Goal: Transaction & Acquisition: Download file/media

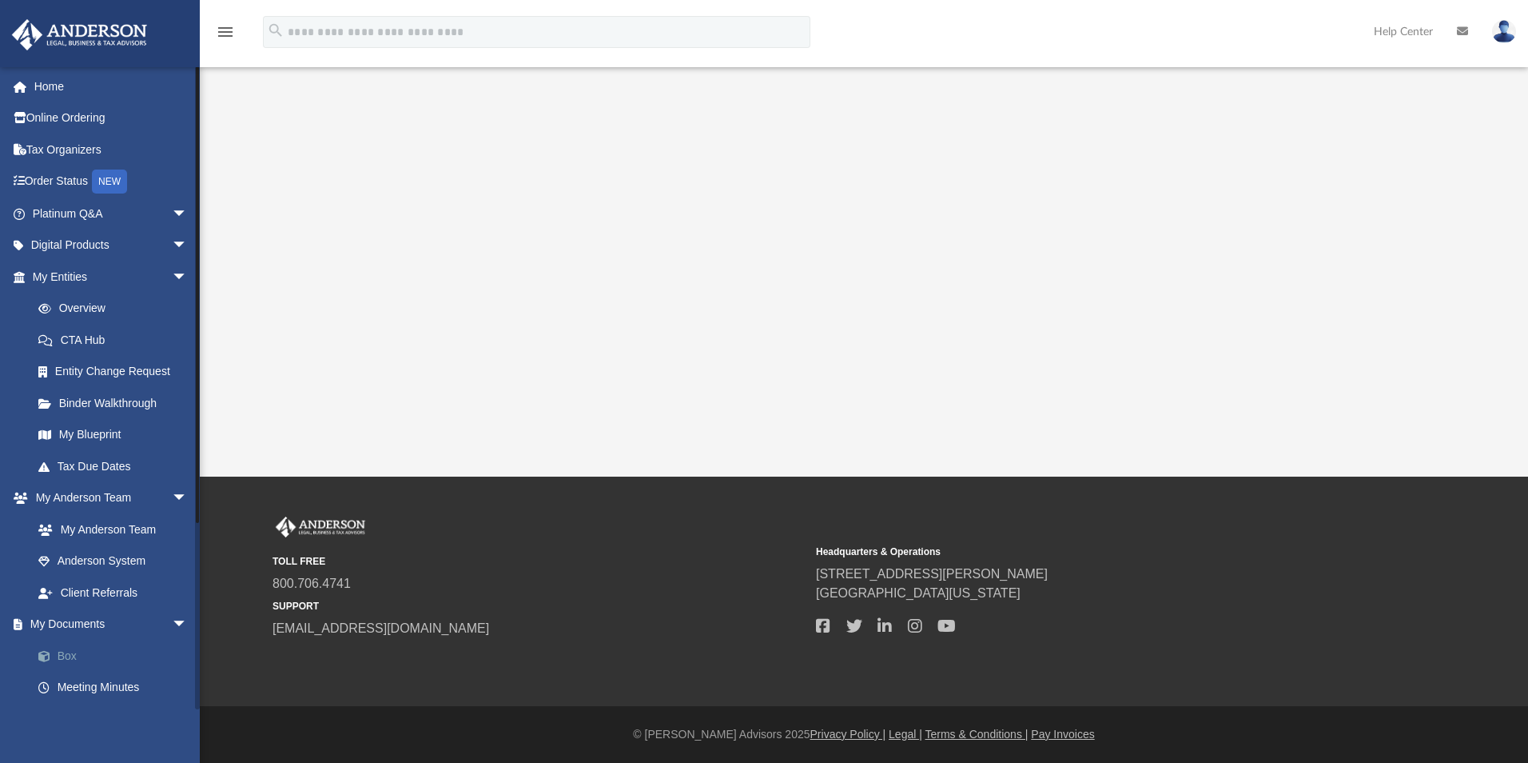
click at [73, 651] on link "Box" at bounding box center [116, 656] width 189 height 32
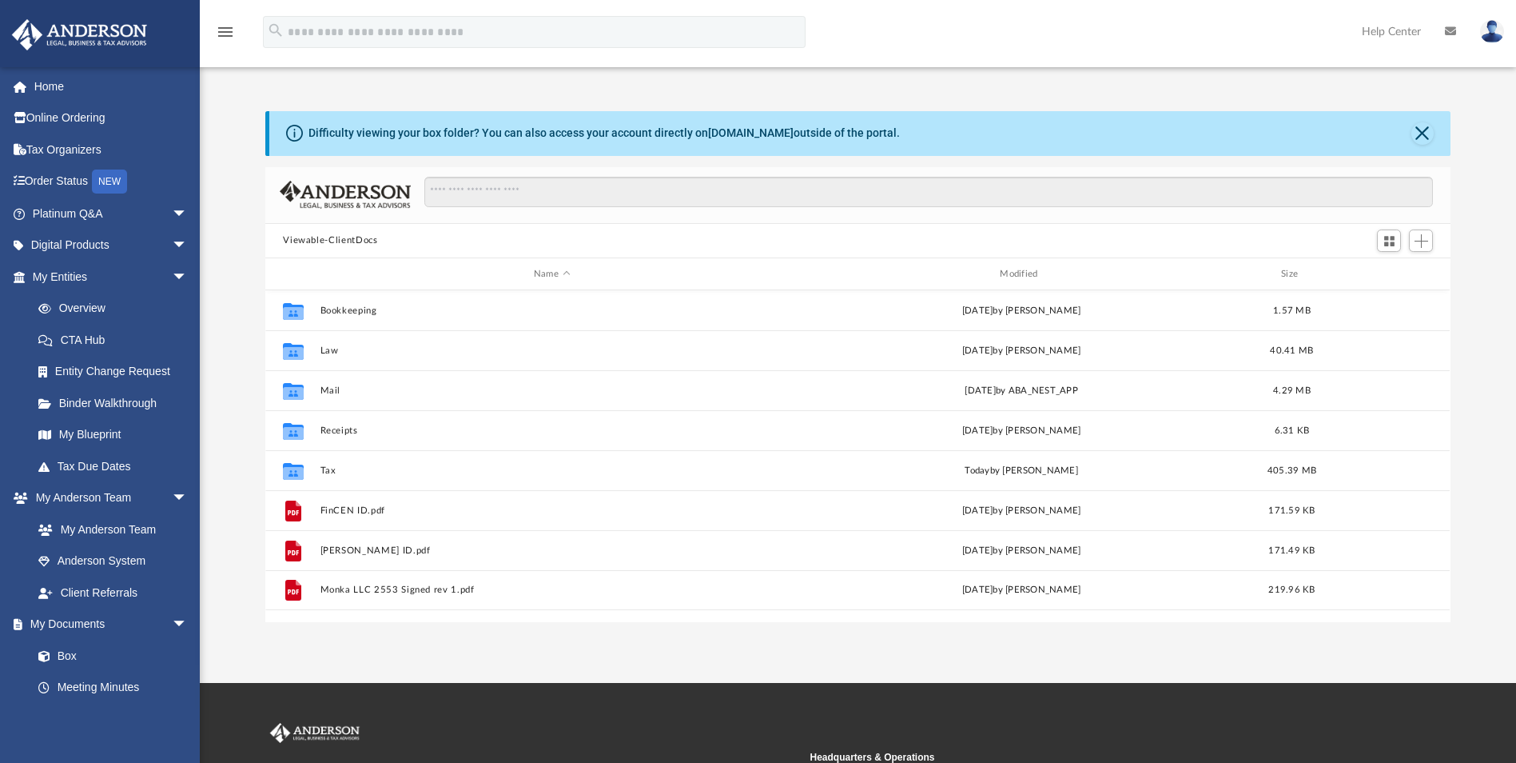
scroll to position [352, 1174]
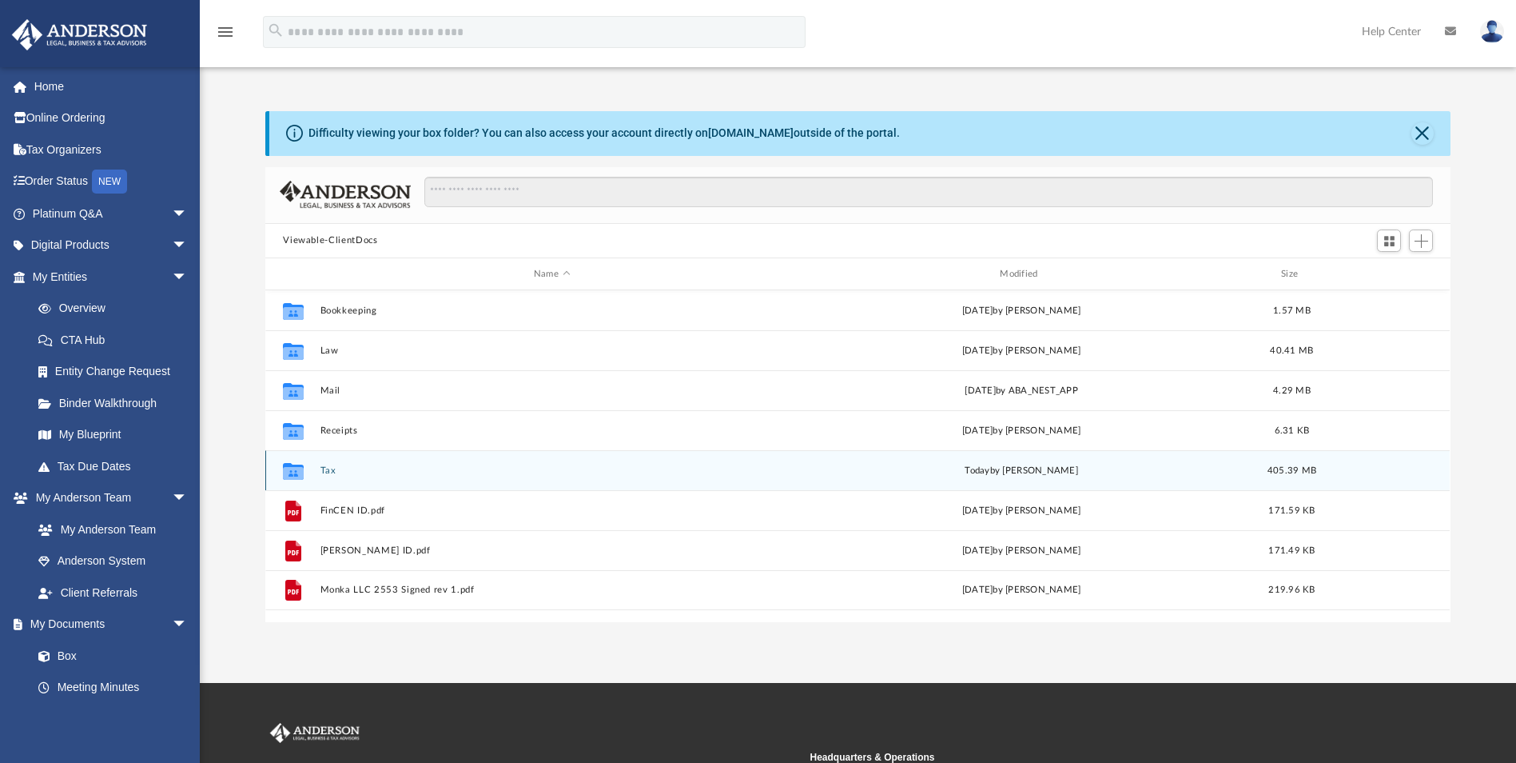
click at [325, 462] on div "Collaborated Folder Tax [DATE] by [PERSON_NAME] 405.39 MB" at bounding box center [857, 470] width 1185 height 40
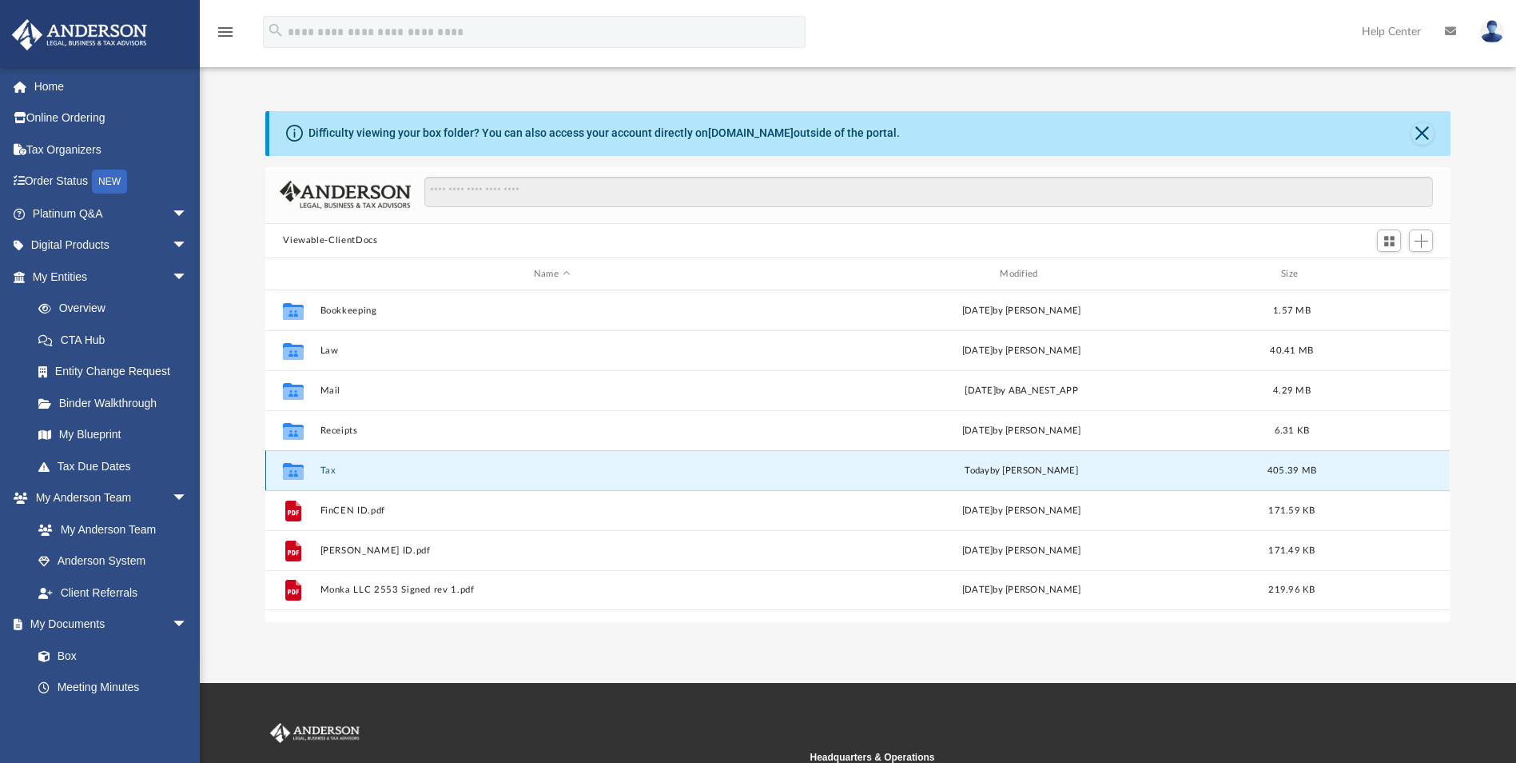
click at [323, 474] on button "Tax" at bounding box center [552, 470] width 463 height 10
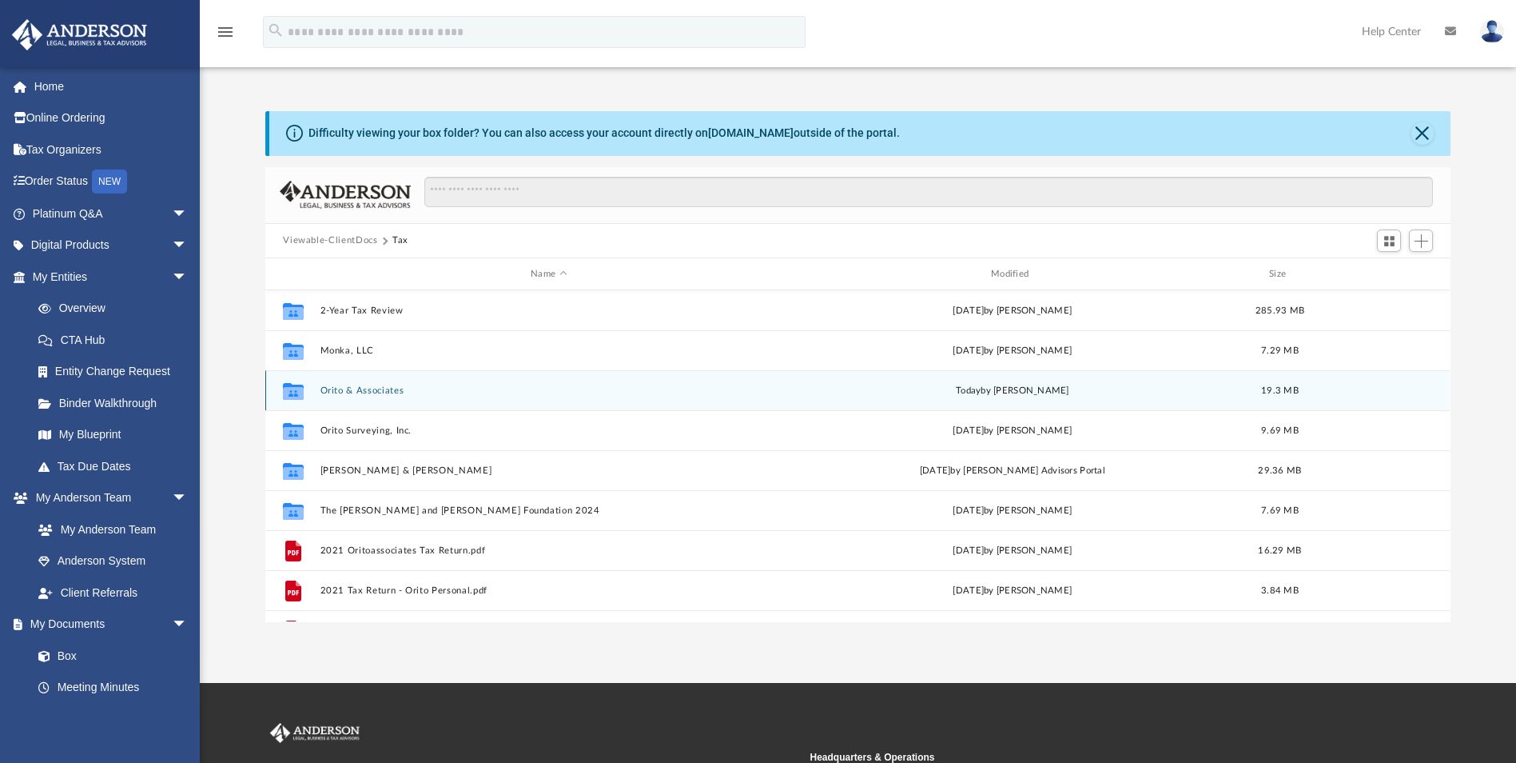
click at [382, 389] on button "Orito & Associates" at bounding box center [549, 390] width 457 height 10
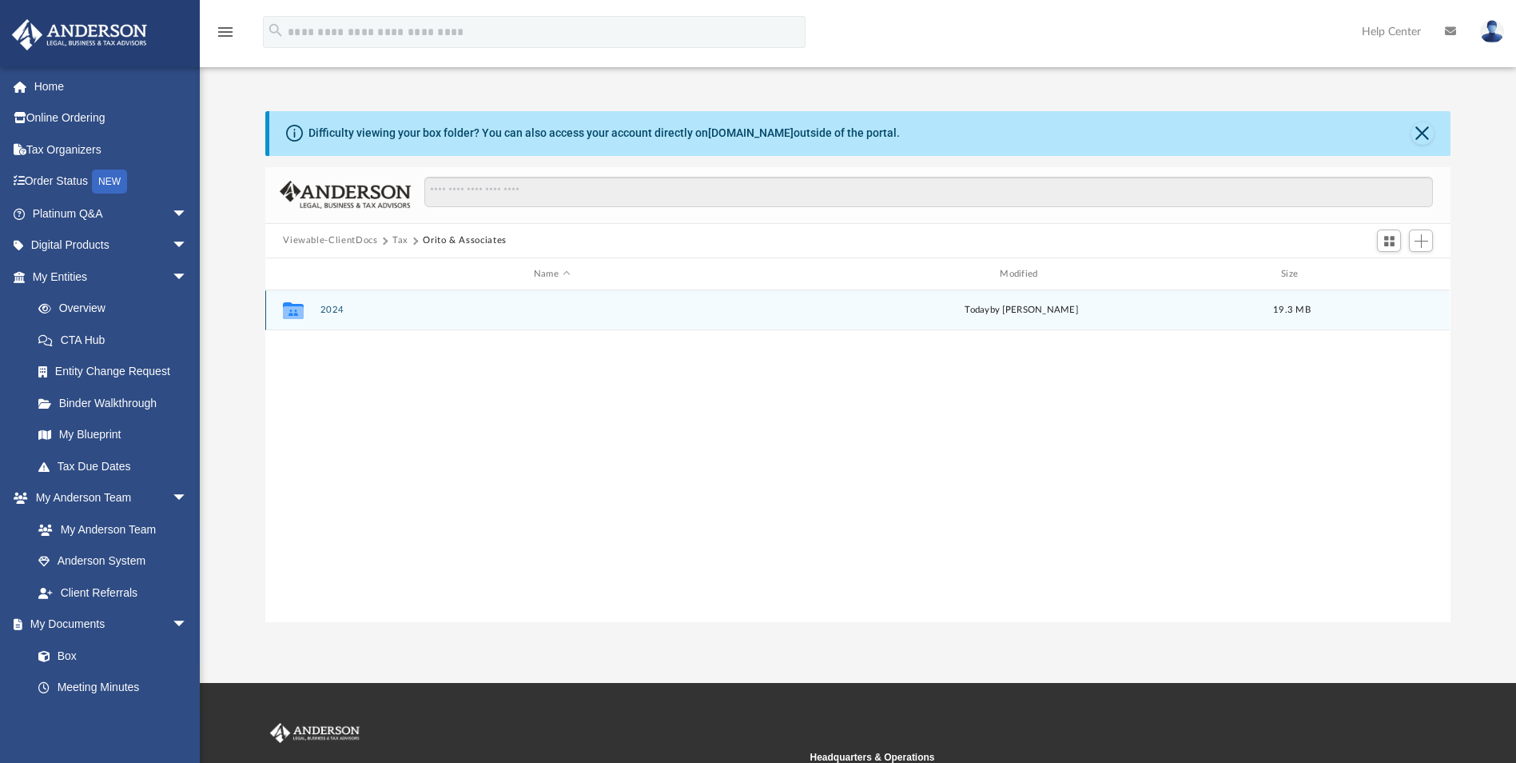
click at [329, 306] on button "2024" at bounding box center [552, 310] width 463 height 10
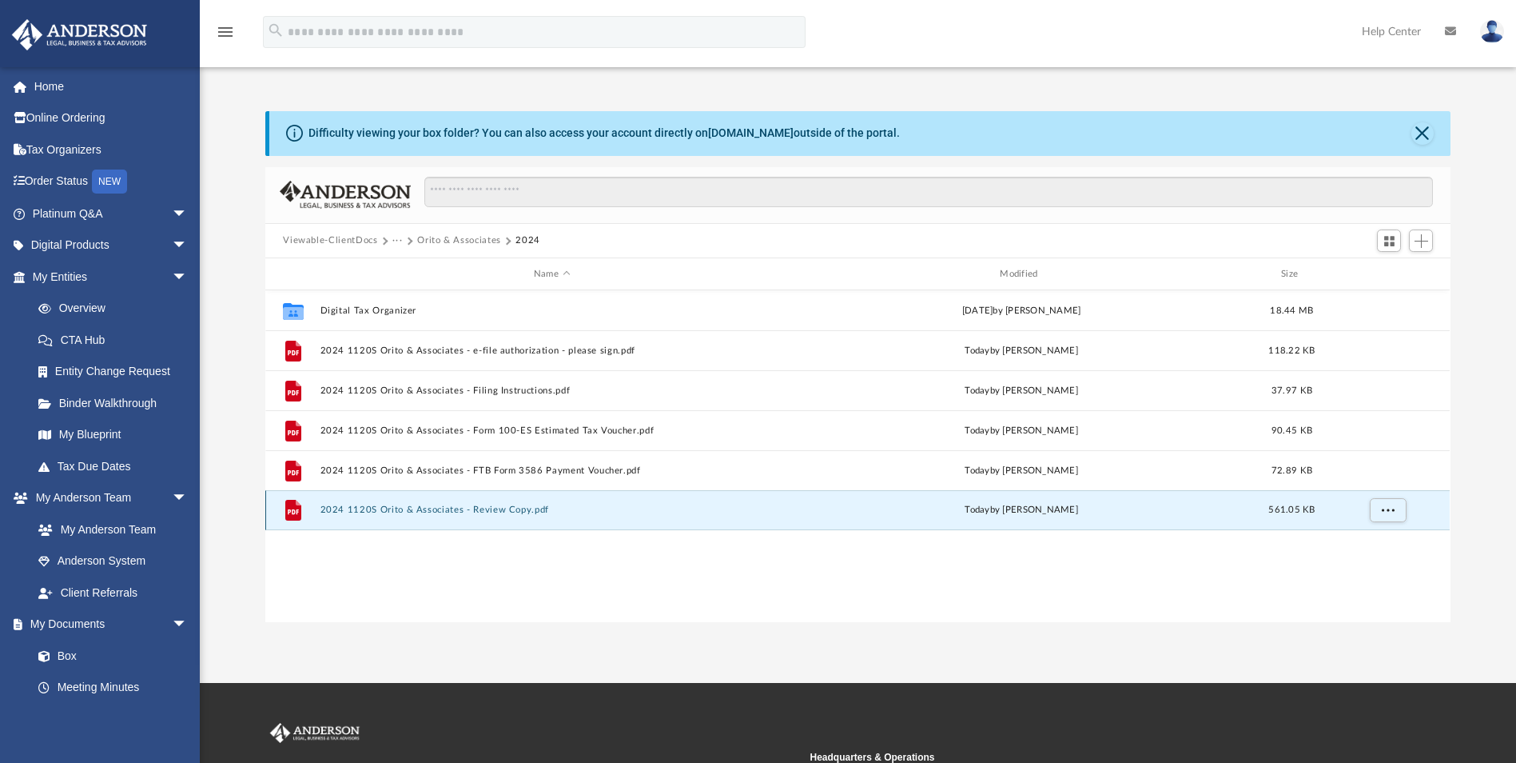
click at [447, 505] on button "2024 1120S Orito & Associates - Review Copy.pdf" at bounding box center [552, 510] width 463 height 10
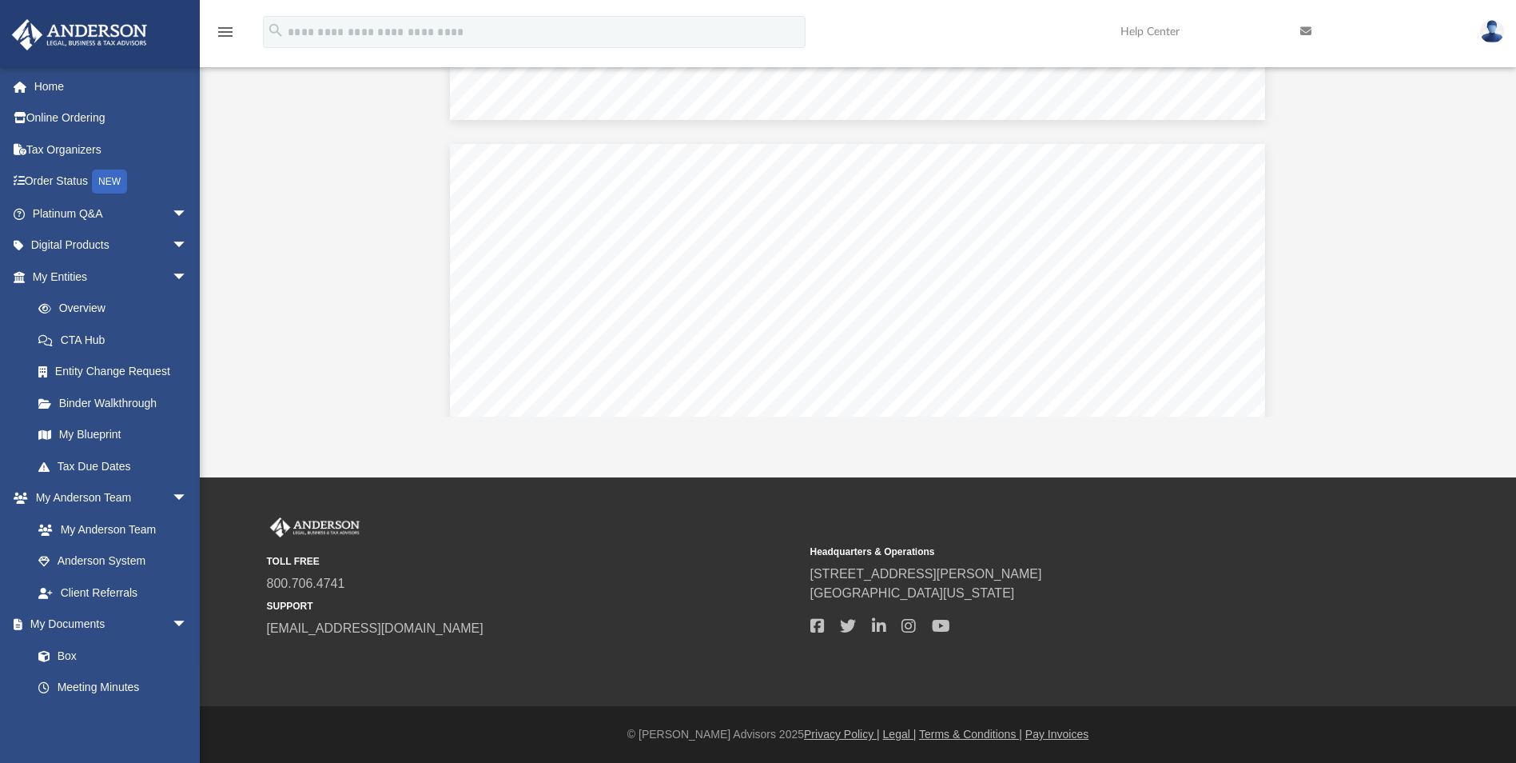
scroll to position [15988, 0]
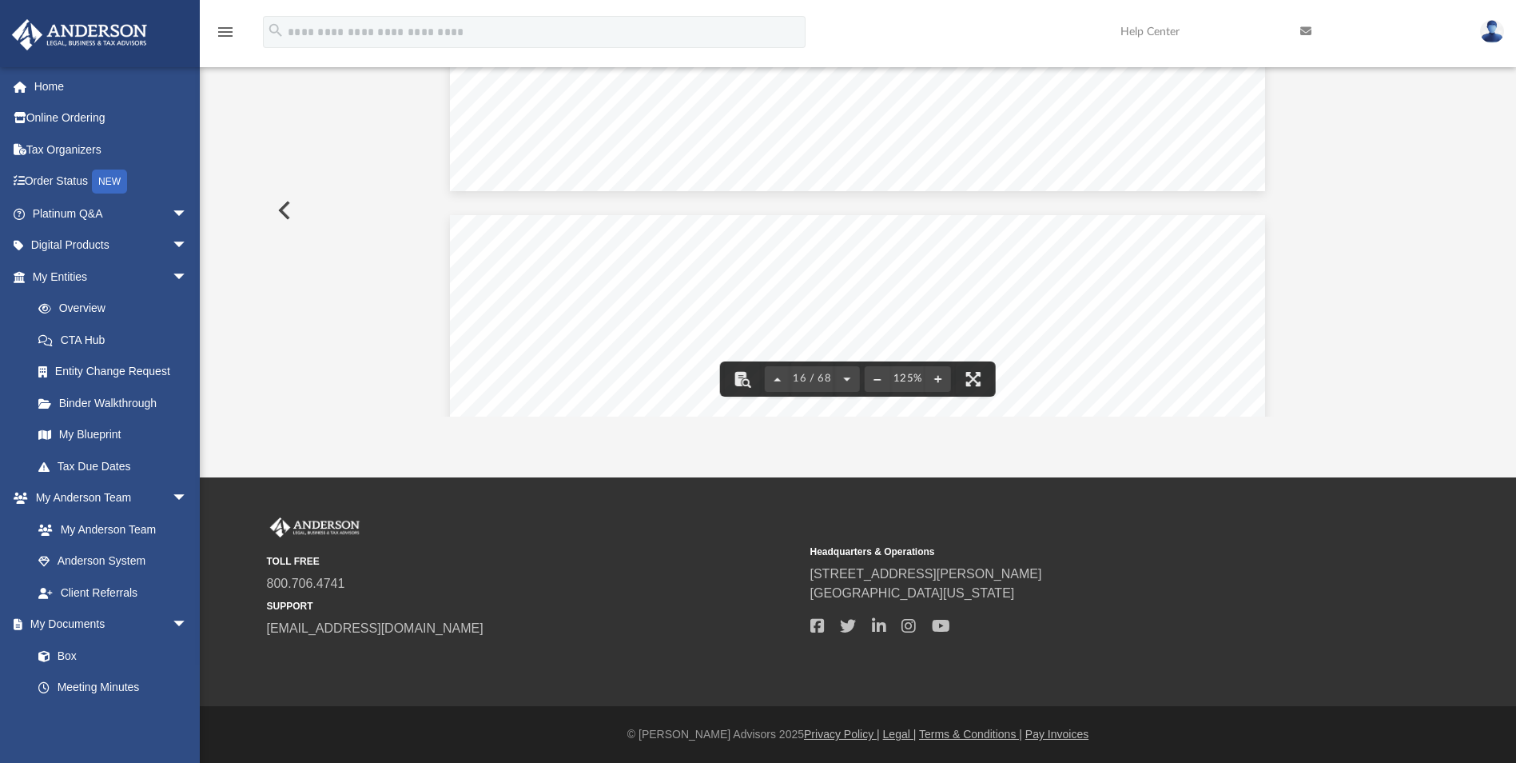
click at [1330, 539] on div "TOLL FREE 800.706.4741 SUPPORT info@andersonadvisors.com Headquarters & Operati…" at bounding box center [858, 578] width 1183 height 122
click at [970, 370] on button "File preview" at bounding box center [969, 378] width 35 height 35
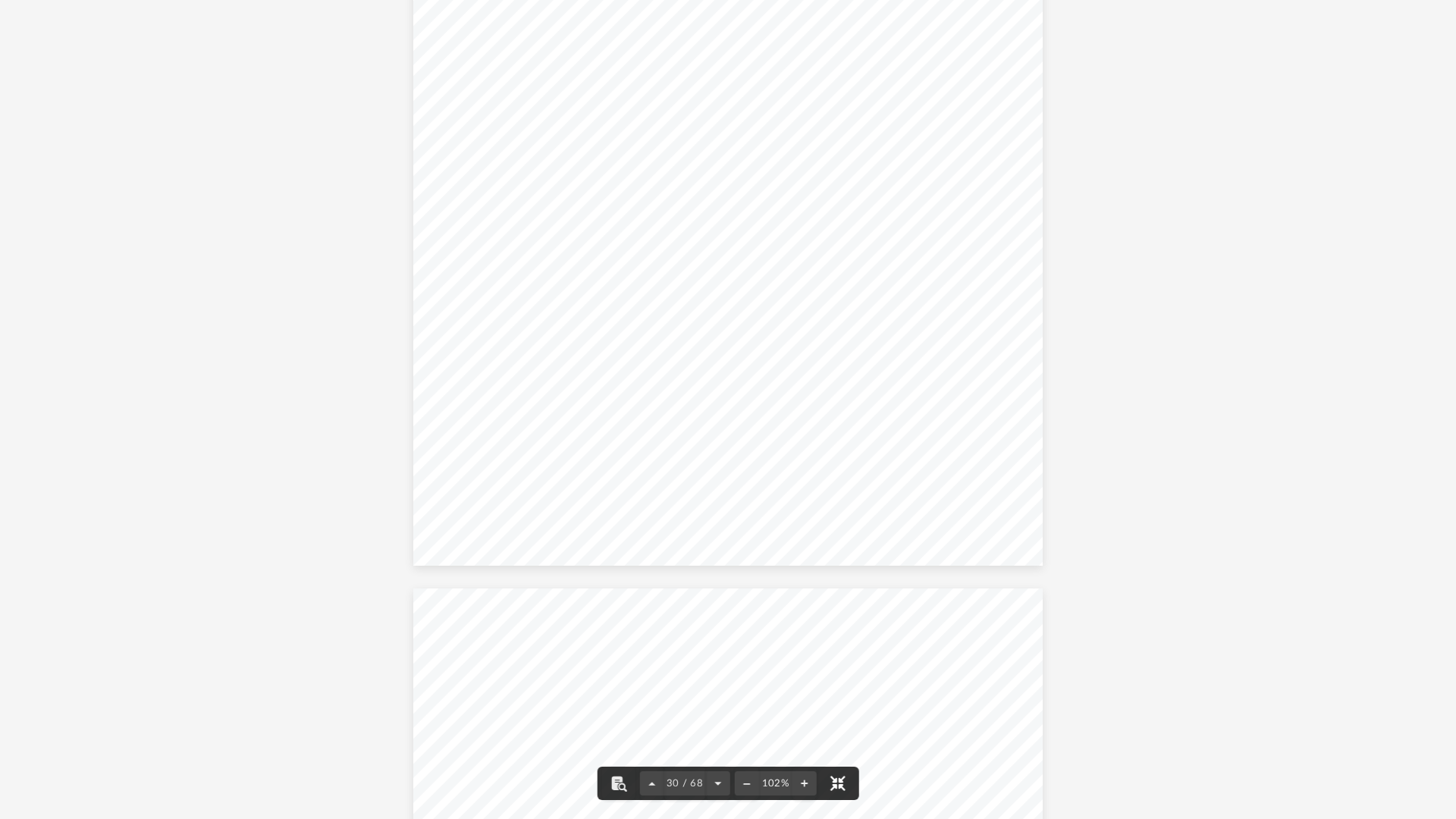
scroll to position [23442, 0]
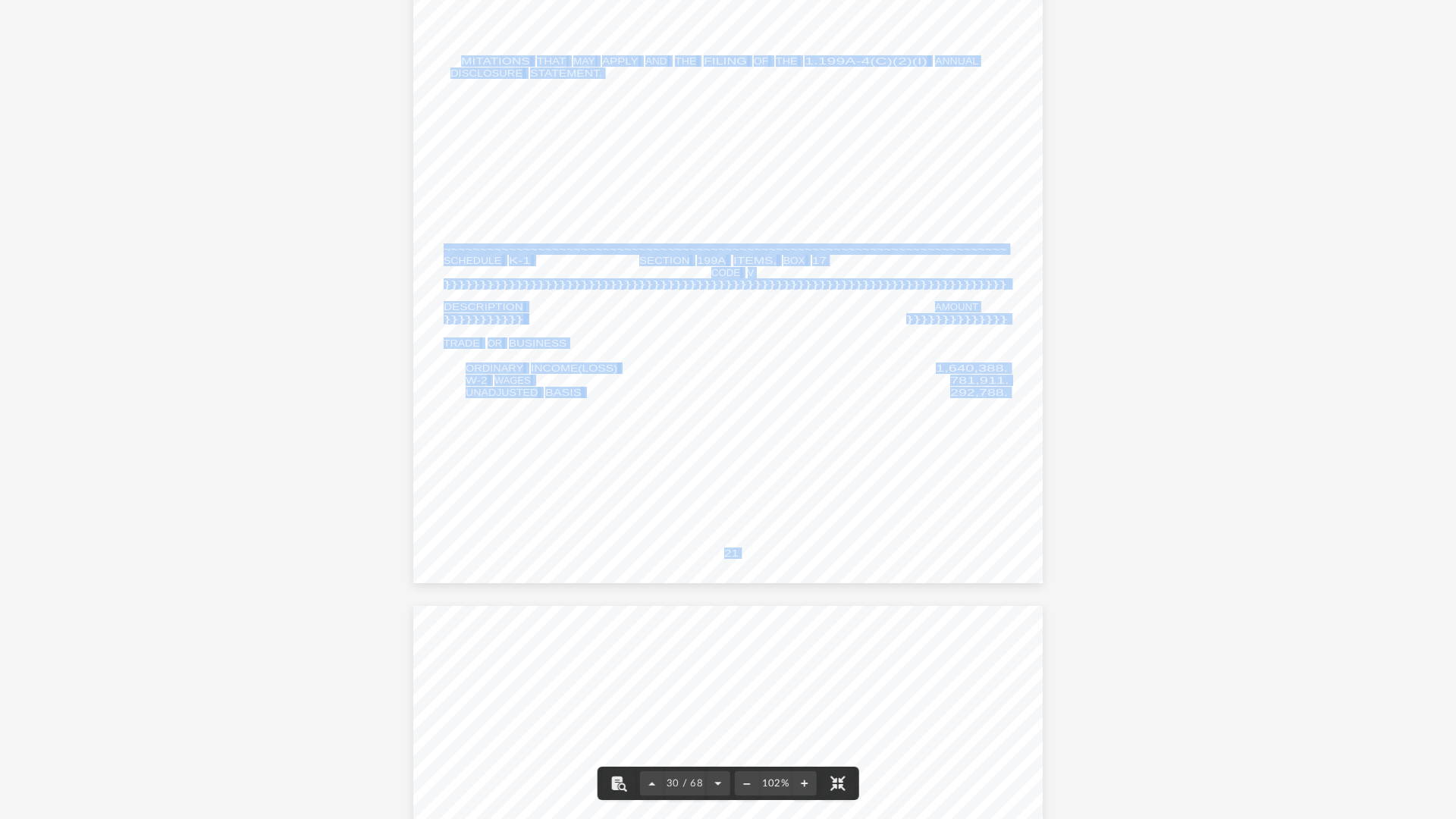
drag, startPoint x: 457, startPoint y: 60, endPoint x: 564, endPoint y: 95, distance: 112.6
click at [577, 101] on div "REVIEW COPY ~~~~~~~~~~~~~~~~~~~~~~~~~~~~~~~~~~~~~~~~~~~~~~~~~~~~~~~~~~~~~~~~~~~…" at bounding box center [728, 175] width 630 height 815
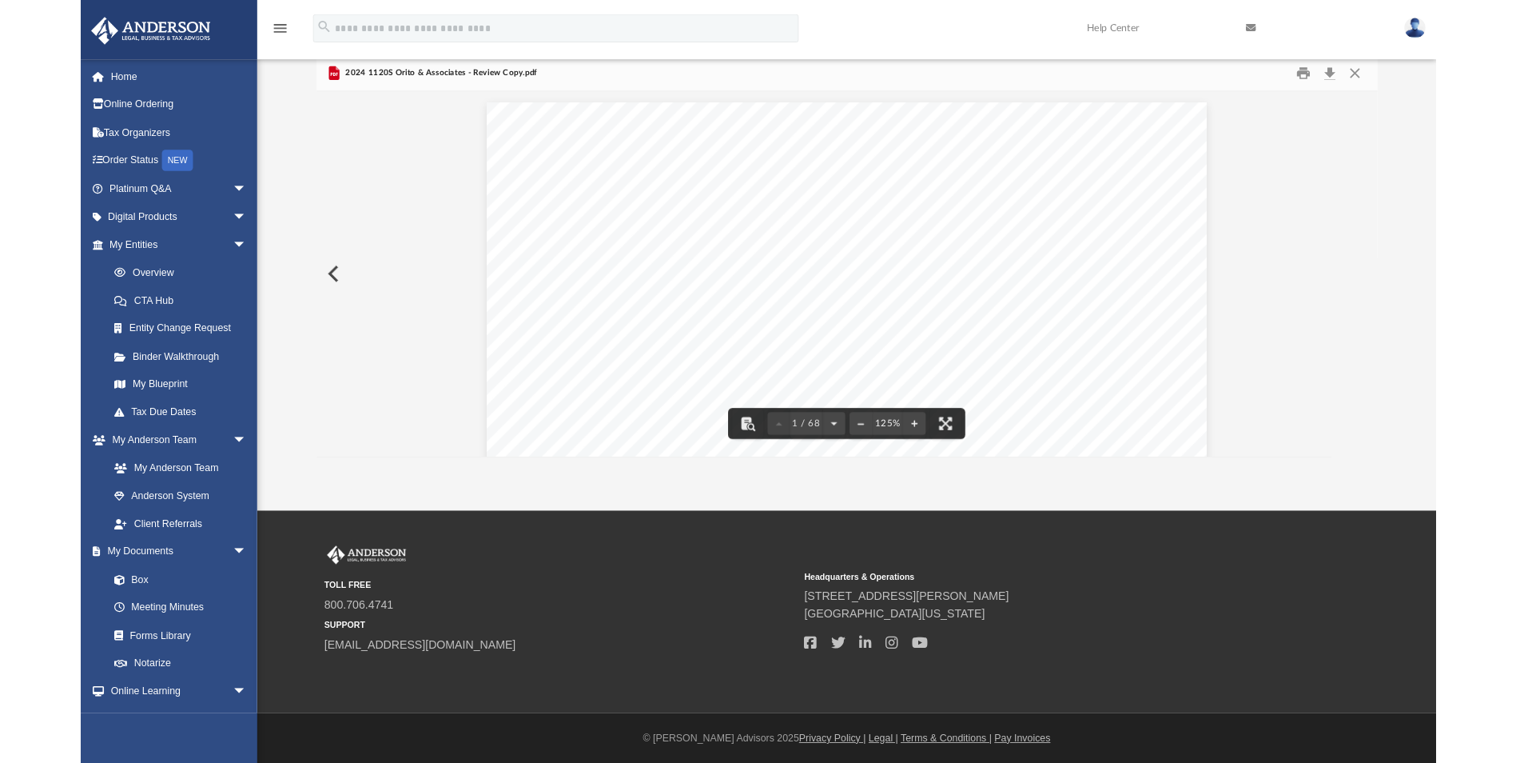
scroll to position [352, 1174]
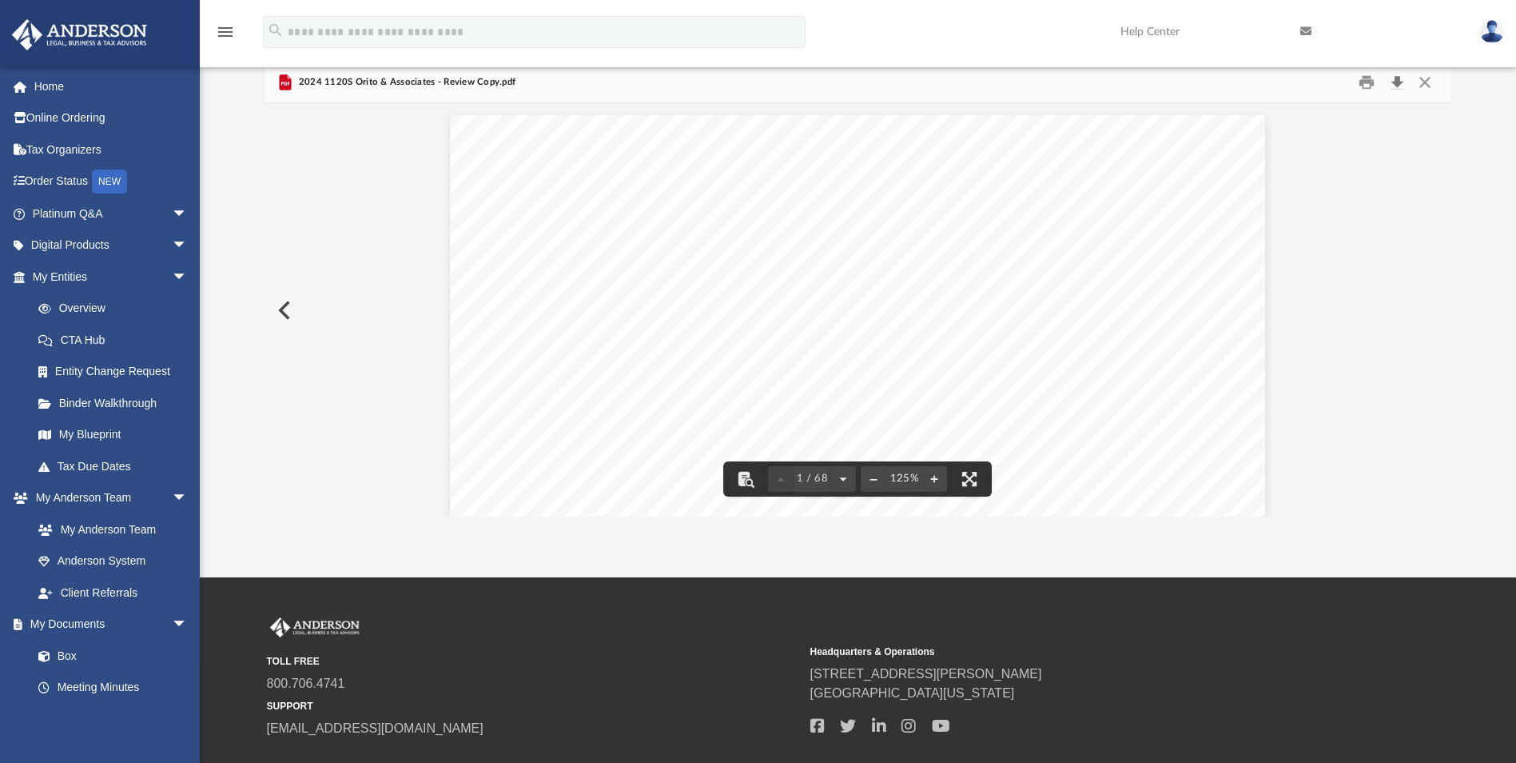
click at [1401, 78] on button "Download" at bounding box center [1397, 82] width 29 height 25
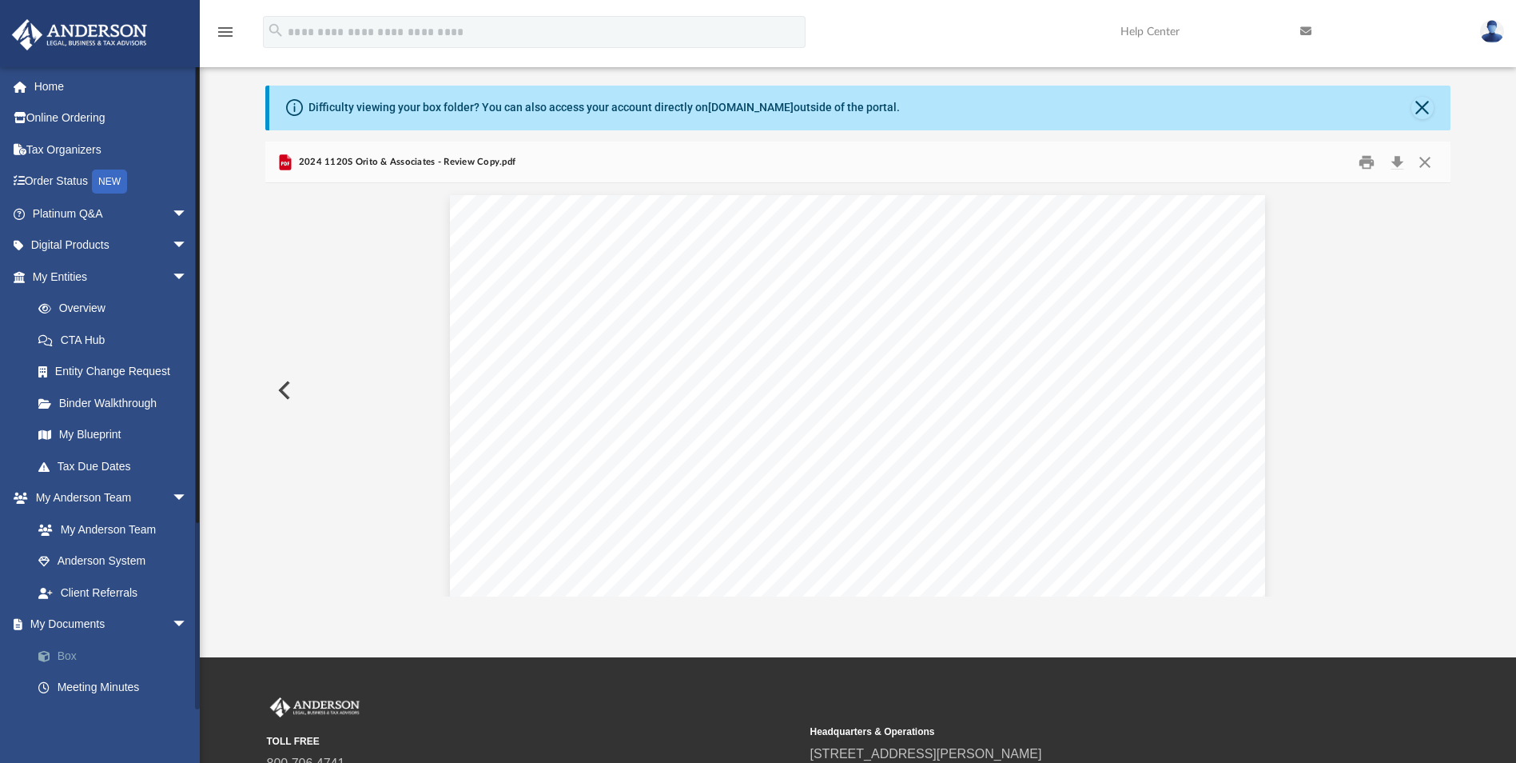
click at [74, 652] on link "Box" at bounding box center [116, 656] width 189 height 32
click at [72, 652] on link "Box" at bounding box center [116, 656] width 189 height 32
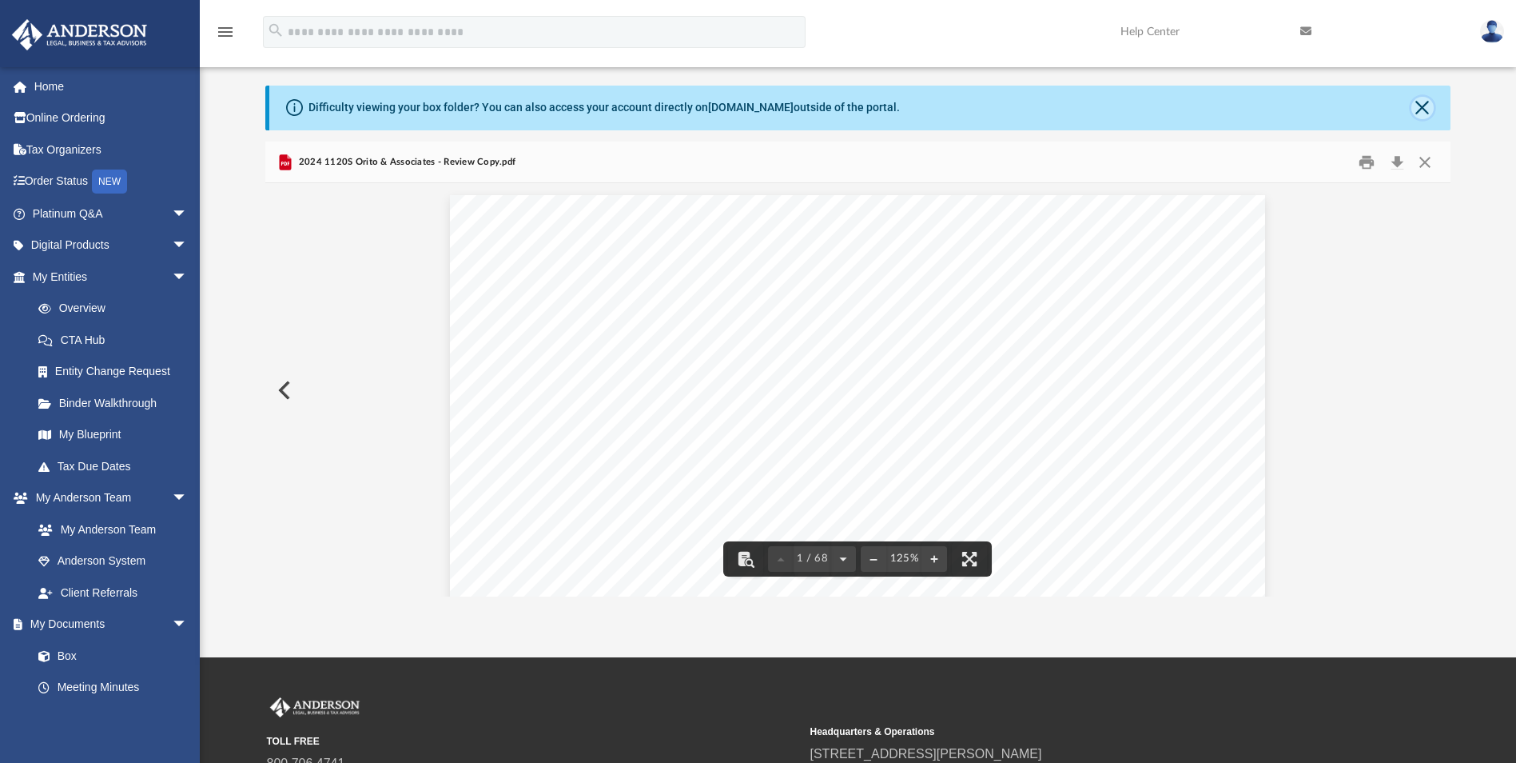
click at [1421, 99] on button "Close" at bounding box center [1423, 108] width 22 height 22
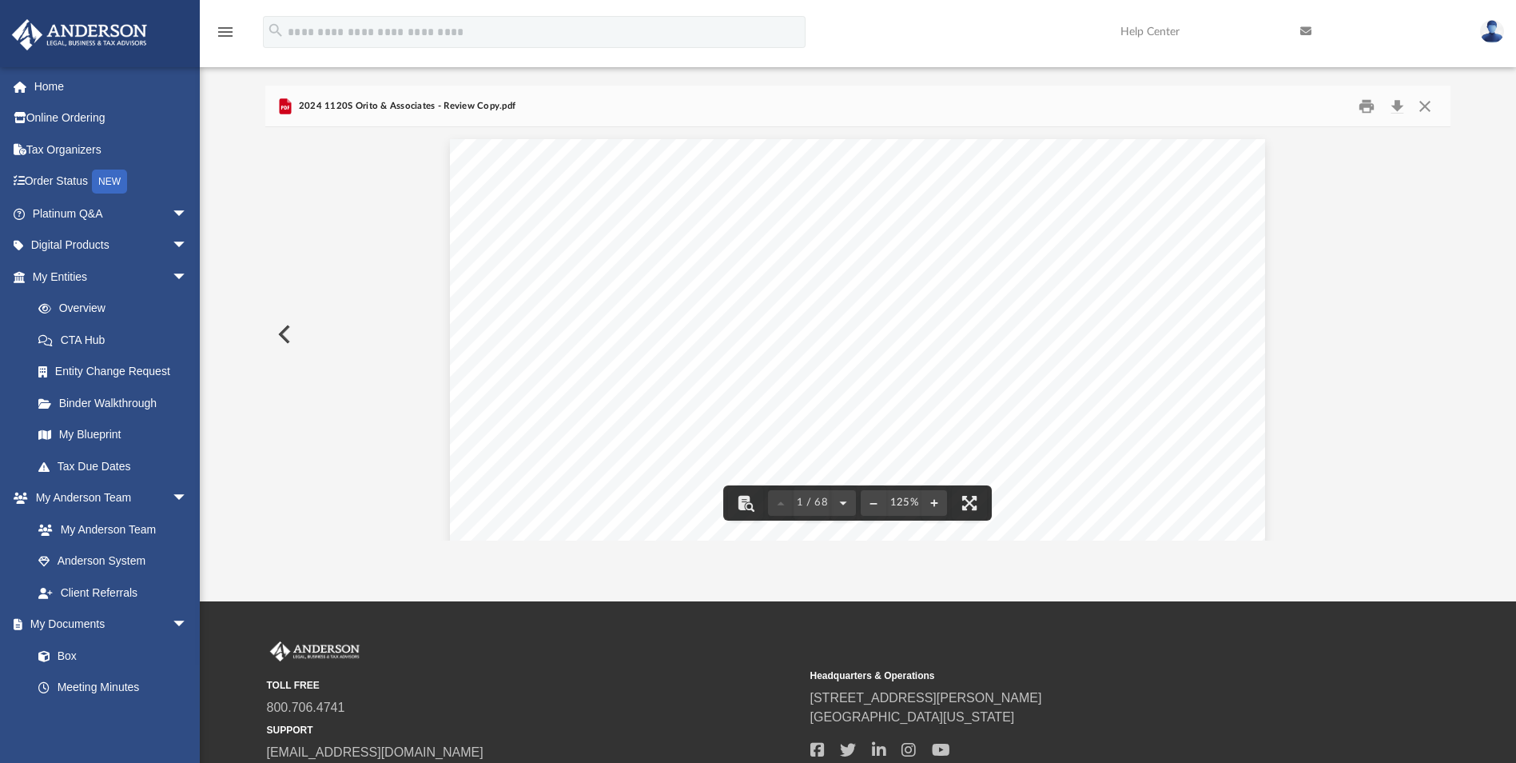
click at [282, 333] on button "Preview" at bounding box center [282, 334] width 35 height 45
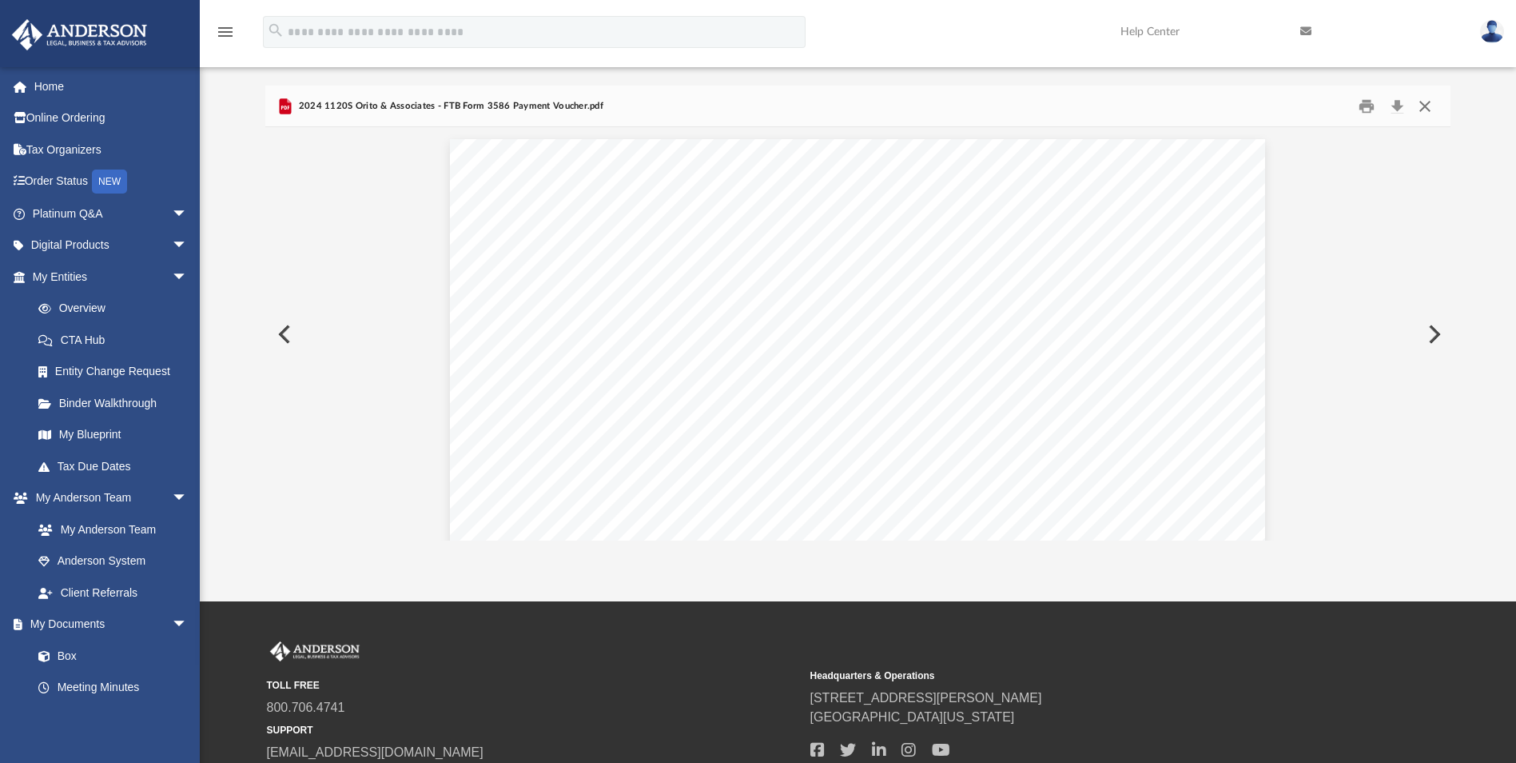
click at [1422, 102] on button "Close" at bounding box center [1425, 106] width 29 height 25
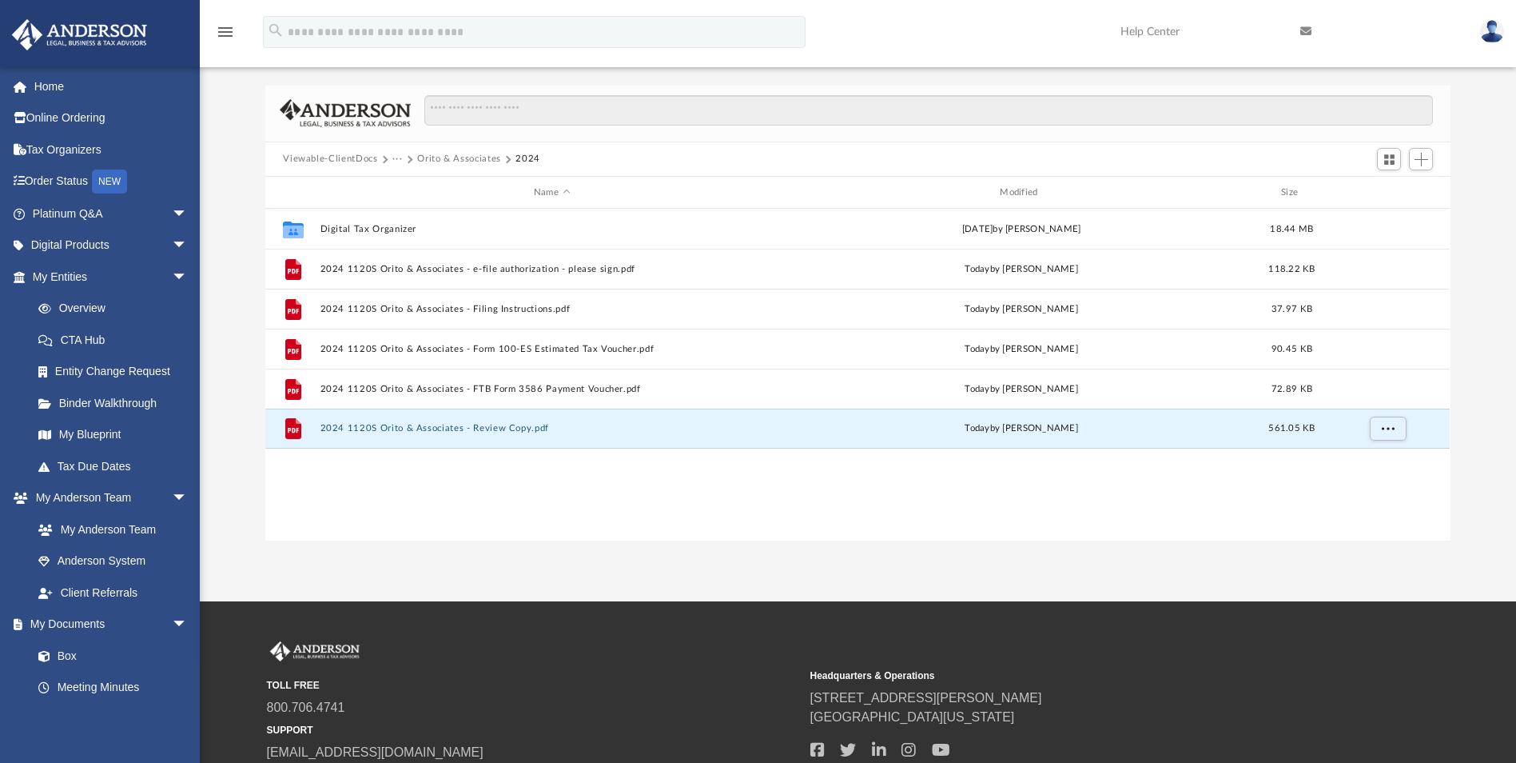
click at [341, 163] on button "Viewable-ClientDocs" at bounding box center [330, 159] width 94 height 14
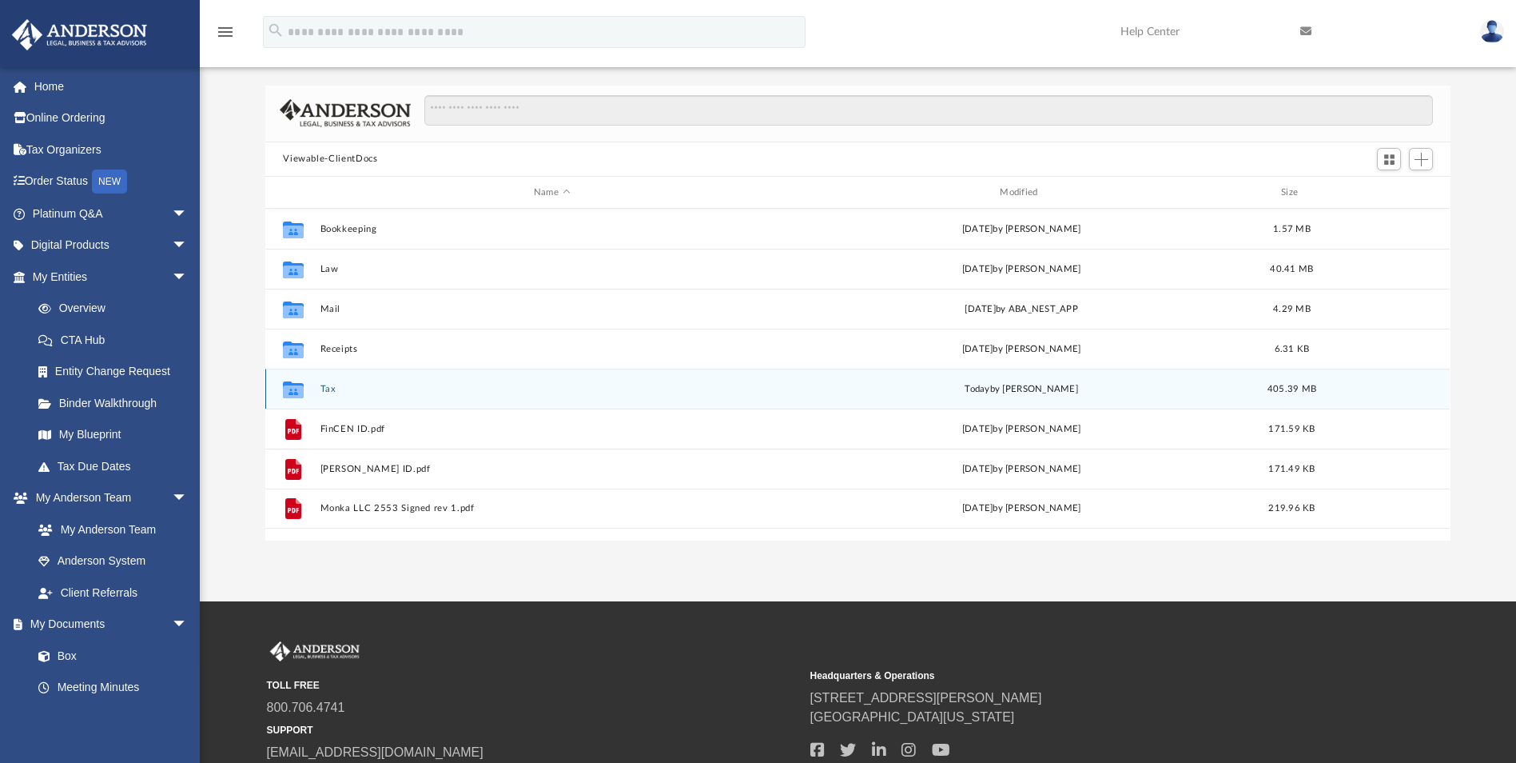
click at [326, 385] on button "Tax" at bounding box center [552, 389] width 463 height 10
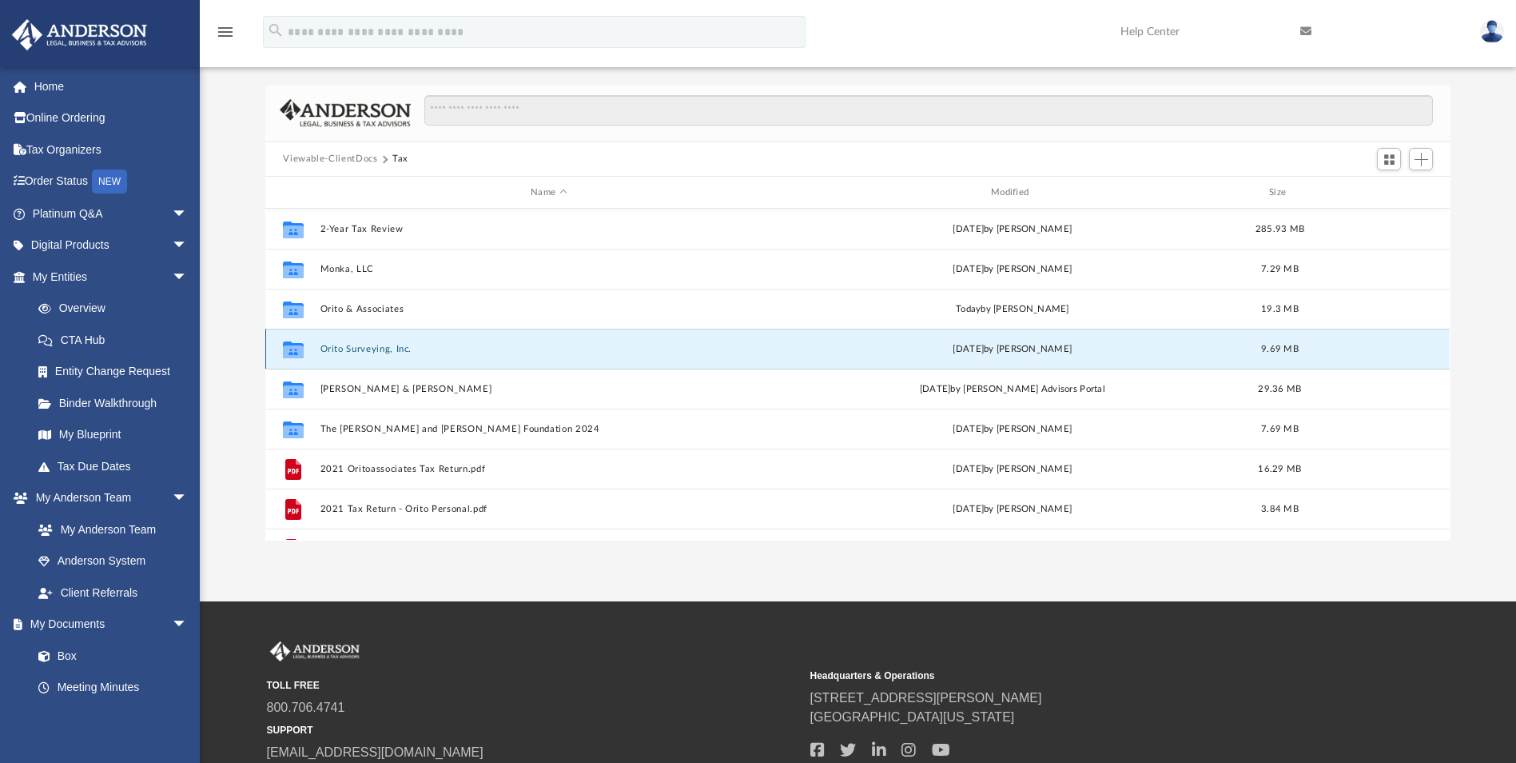
click at [340, 348] on button "Orito Surveying, Inc." at bounding box center [549, 349] width 457 height 10
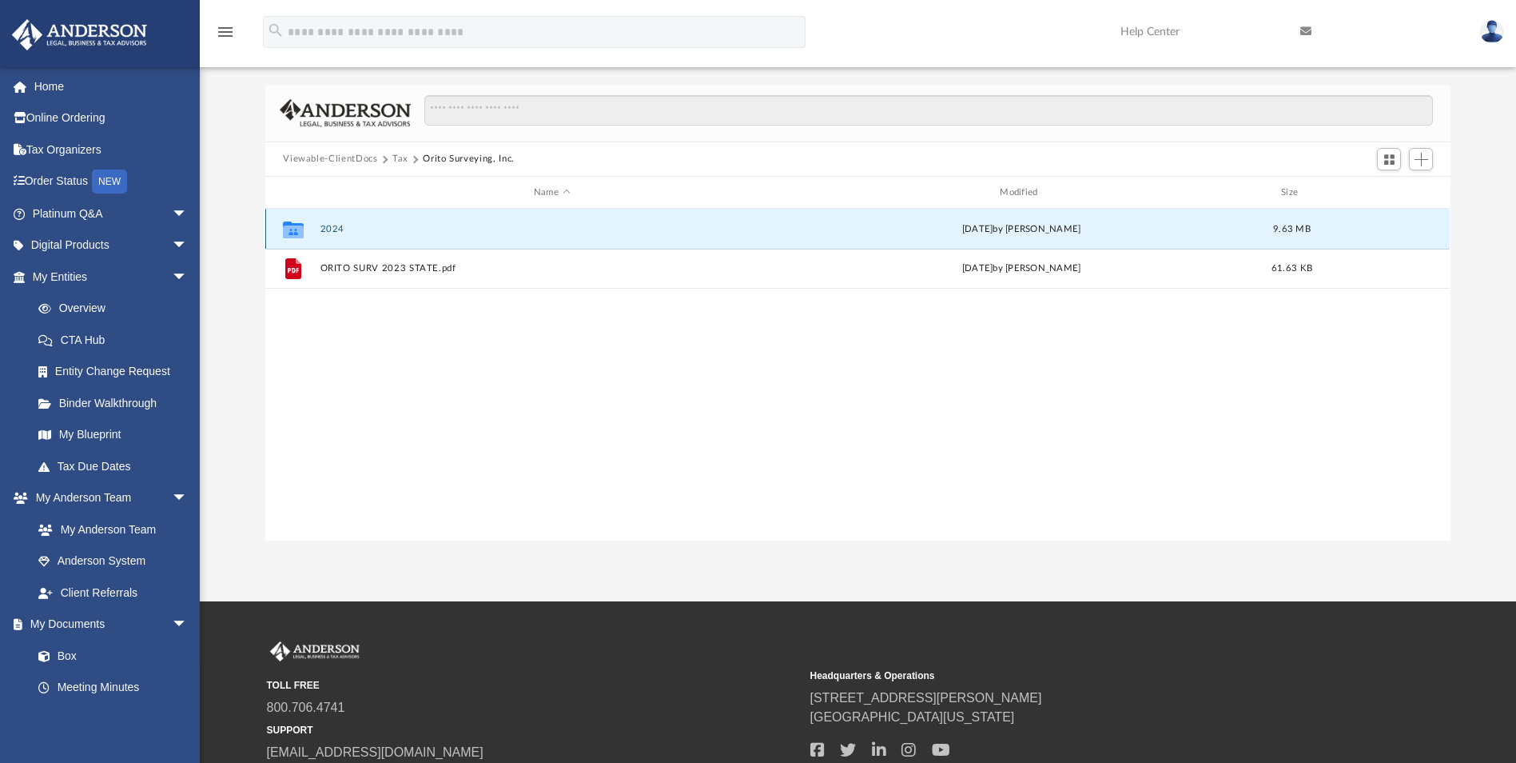
click at [327, 225] on button "2024" at bounding box center [552, 229] width 463 height 10
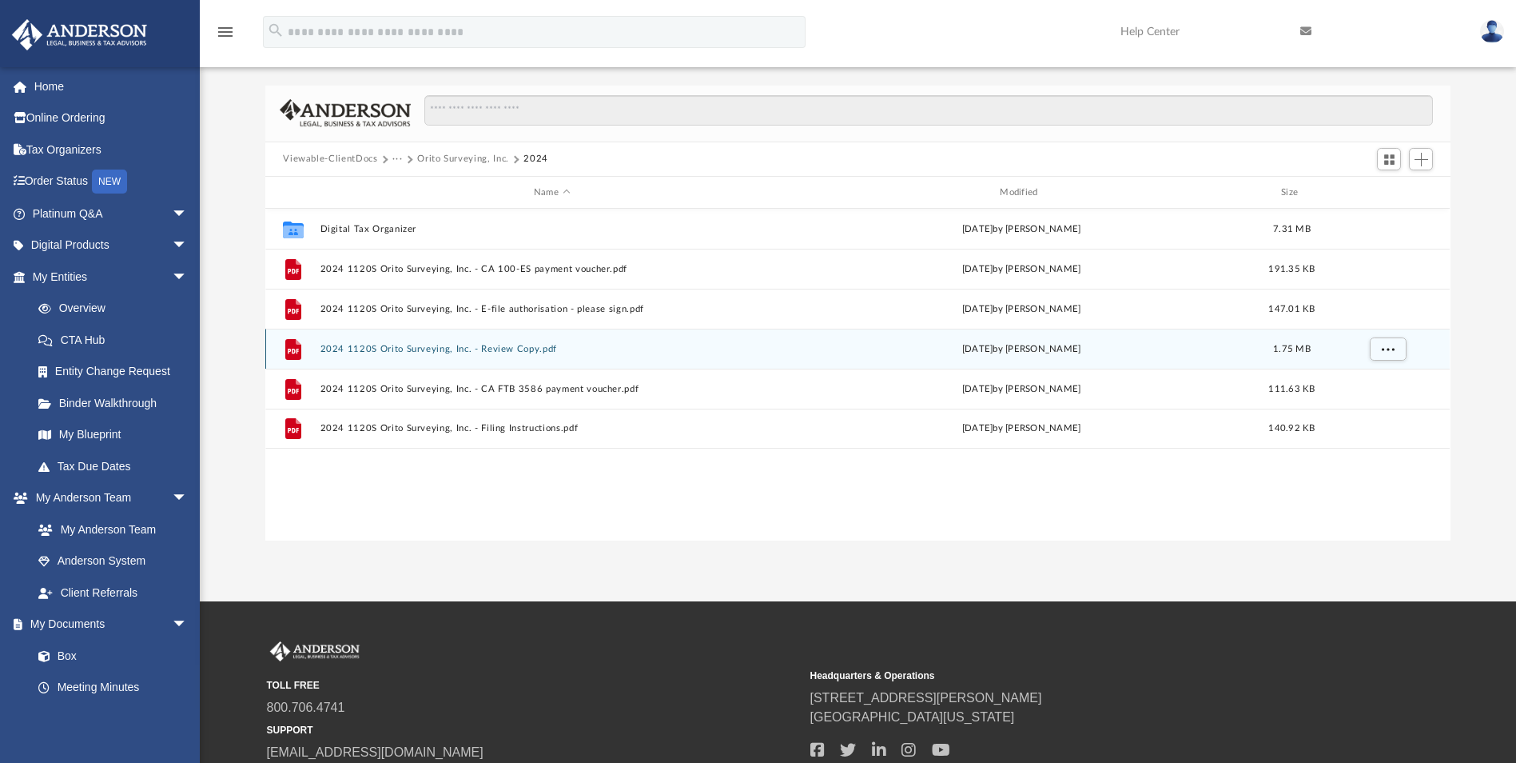
click at [419, 346] on button "2024 1120S Orito Surveying, Inc. - Review Copy.pdf" at bounding box center [552, 349] width 463 height 10
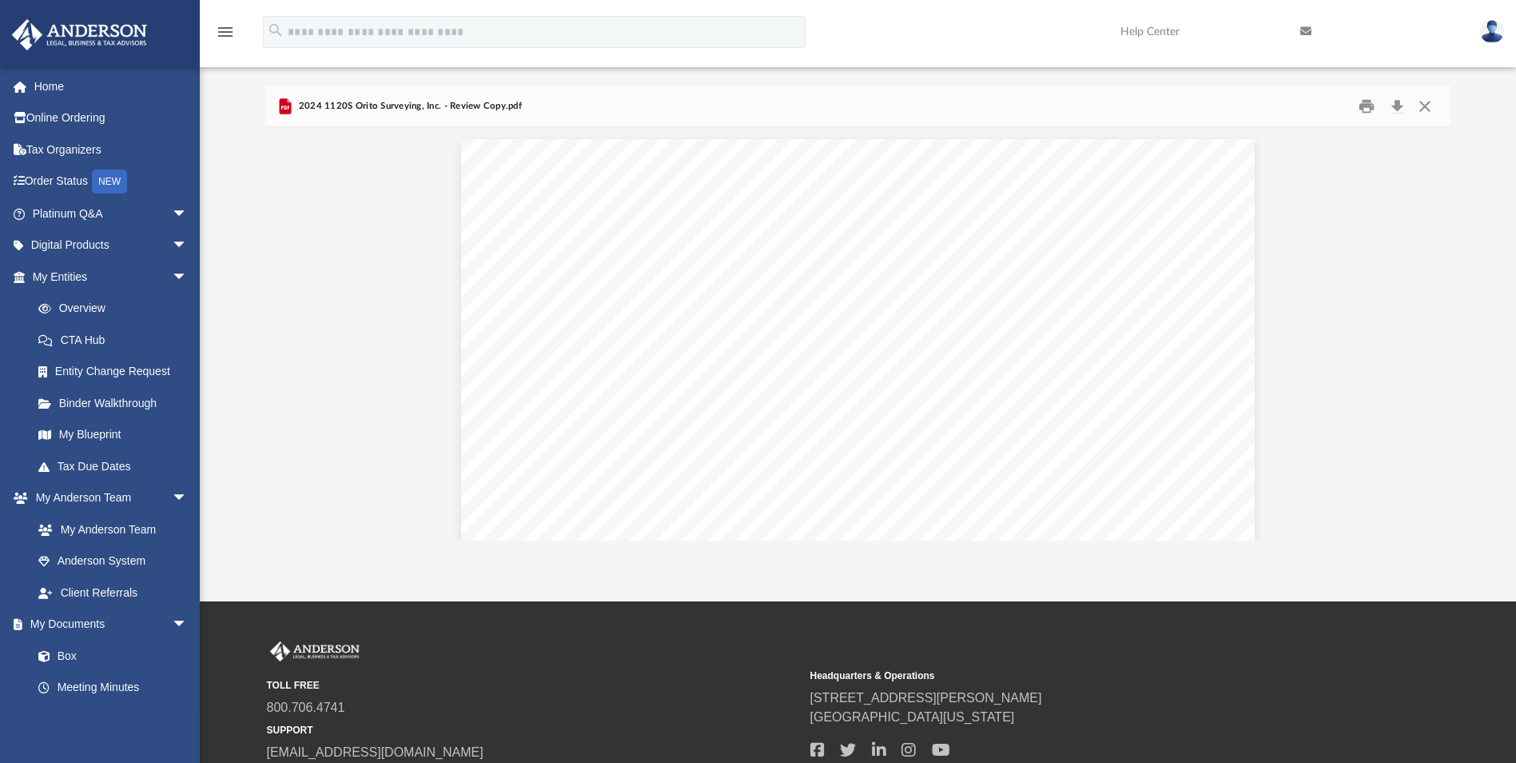
scroll to position [57282, 0]
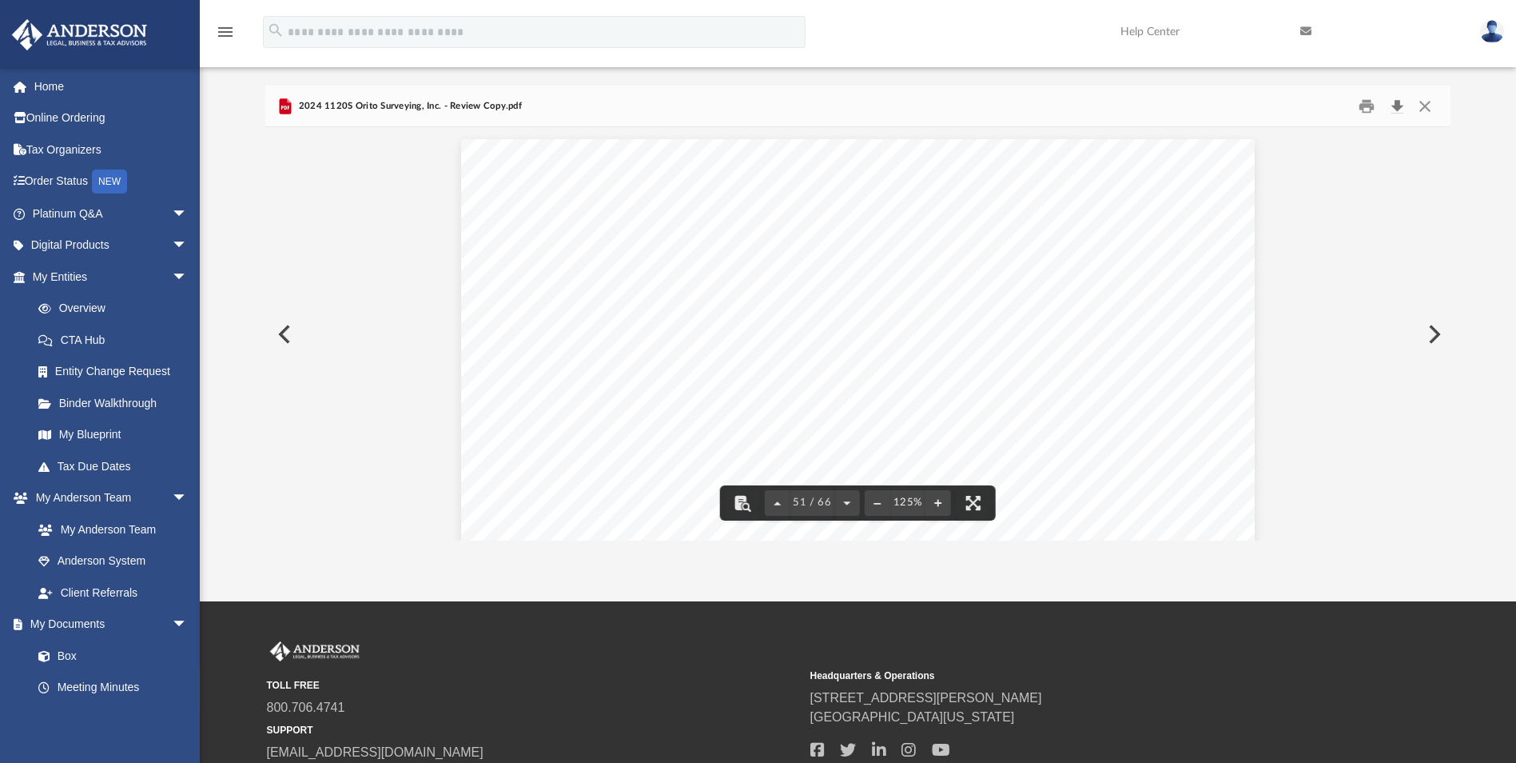
click at [1394, 107] on button "Download" at bounding box center [1397, 106] width 29 height 25
